Goal: Information Seeking & Learning: Compare options

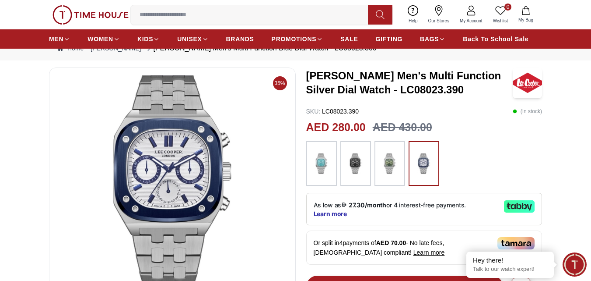
scroll to position [36, 0]
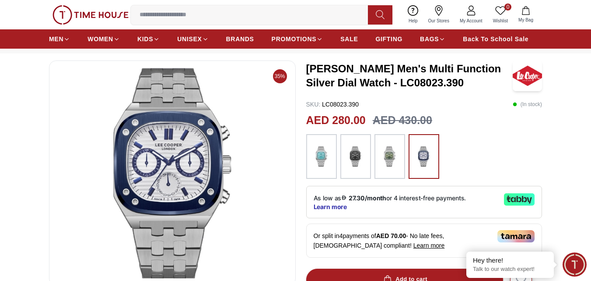
click at [389, 154] on img at bounding box center [390, 156] width 22 height 36
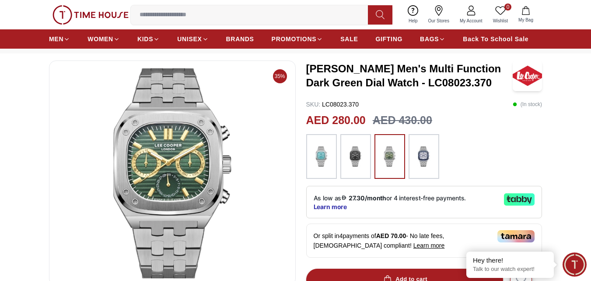
click at [365, 155] on img at bounding box center [356, 156] width 22 height 36
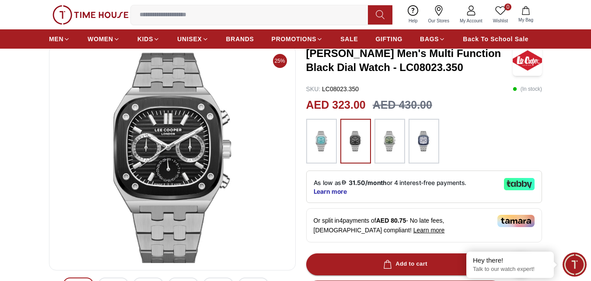
scroll to position [36, 0]
